Goal: Find specific page/section: Find specific page/section

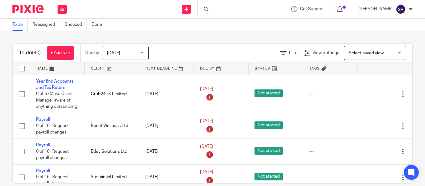
click at [198, 3] on div at bounding box center [241, 9] width 87 height 18
click at [210, 10] on input "Search" at bounding box center [238, 10] width 56 height 6
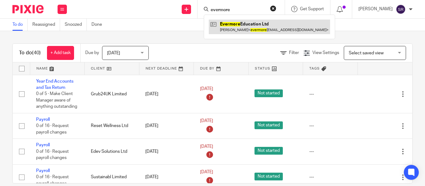
type input "evermore"
click at [245, 22] on link at bounding box center [269, 27] width 121 height 14
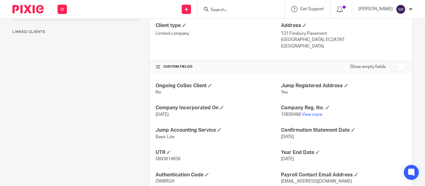
scroll to position [216, 0]
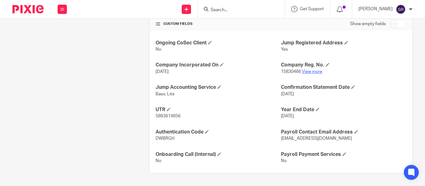
click at [311, 71] on link "View more" at bounding box center [312, 72] width 21 height 4
